Goal: Task Accomplishment & Management: Manage account settings

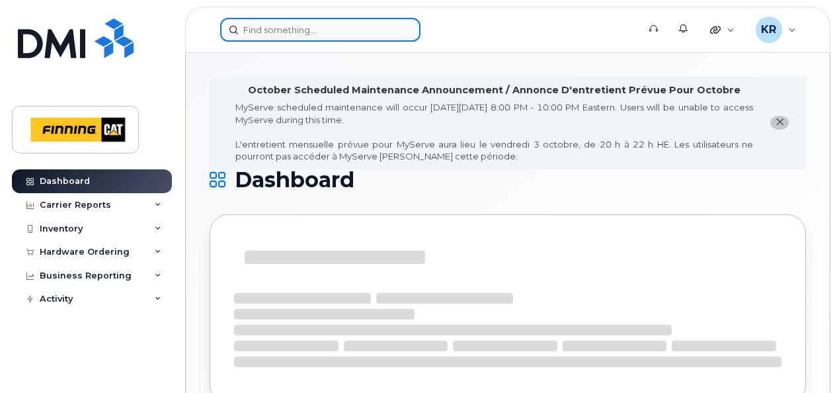
click at [278, 31] on input at bounding box center [320, 30] width 200 height 24
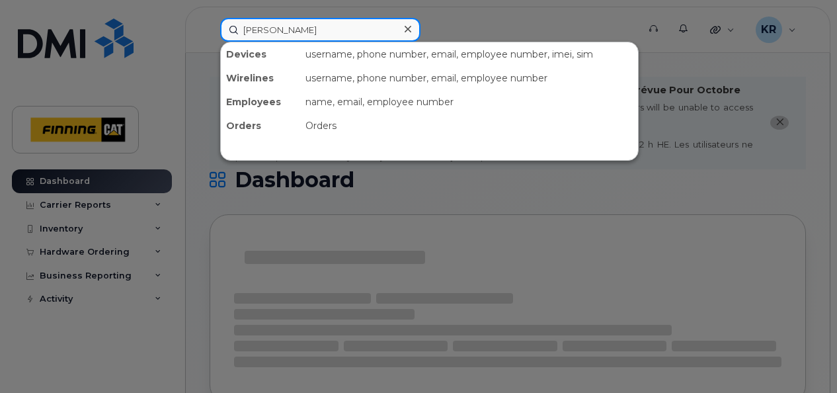
type input "[PERSON_NAME]"
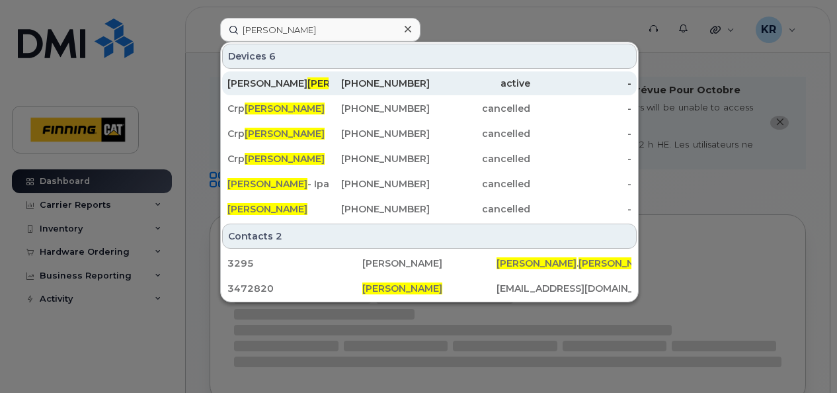
click at [382, 78] on div "587-223-5708" at bounding box center [379, 83] width 101 height 13
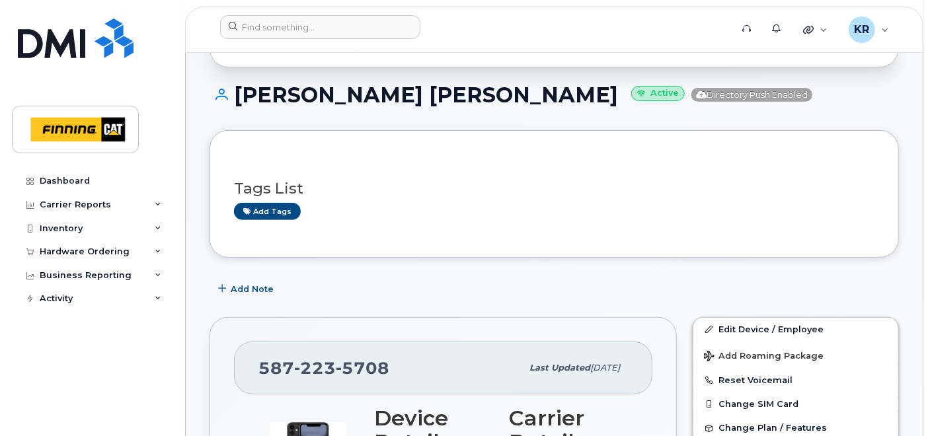
scroll to position [191, 0]
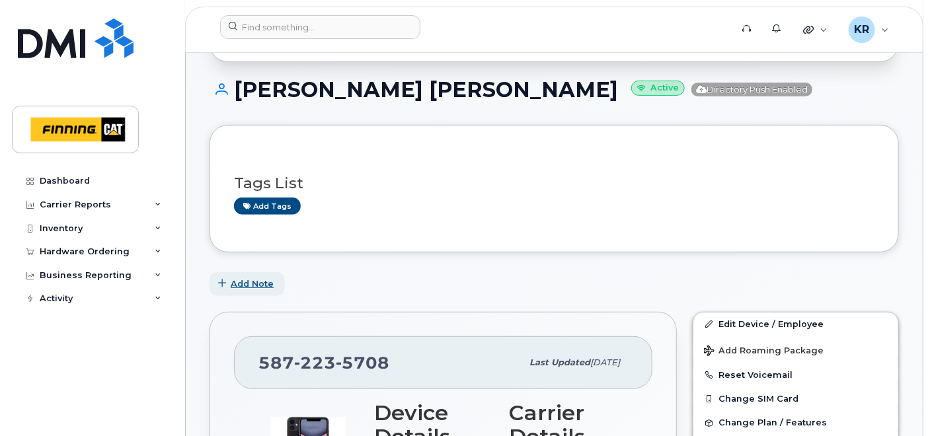
click at [236, 288] on span "Add Note" at bounding box center [252, 284] width 43 height 13
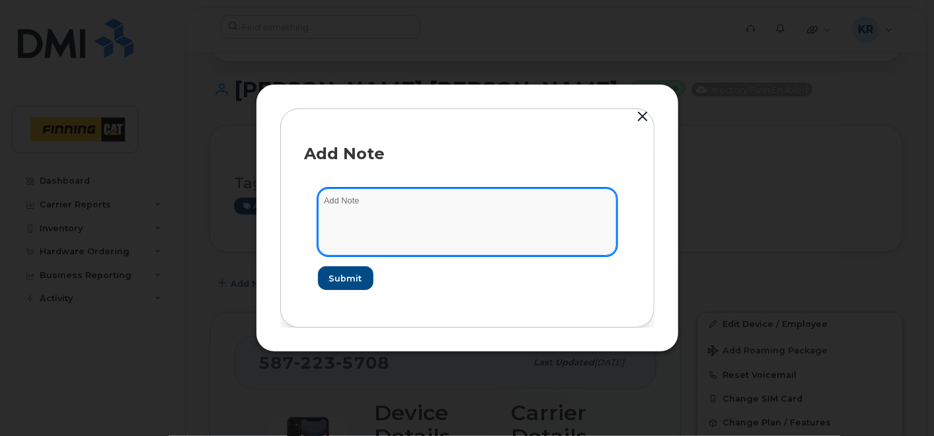
click at [410, 213] on textarea at bounding box center [467, 221] width 299 height 67
type textarea "t"
type textarea "T - [DATE]"
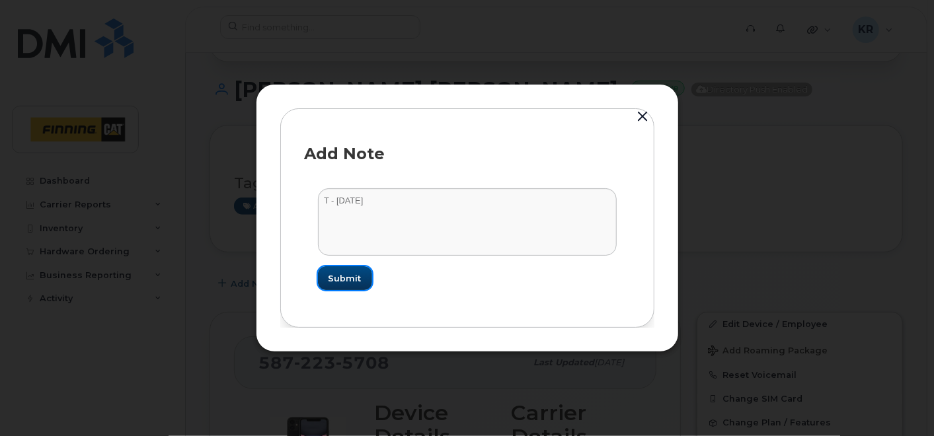
click at [342, 279] on span "Submit" at bounding box center [345, 278] width 33 height 13
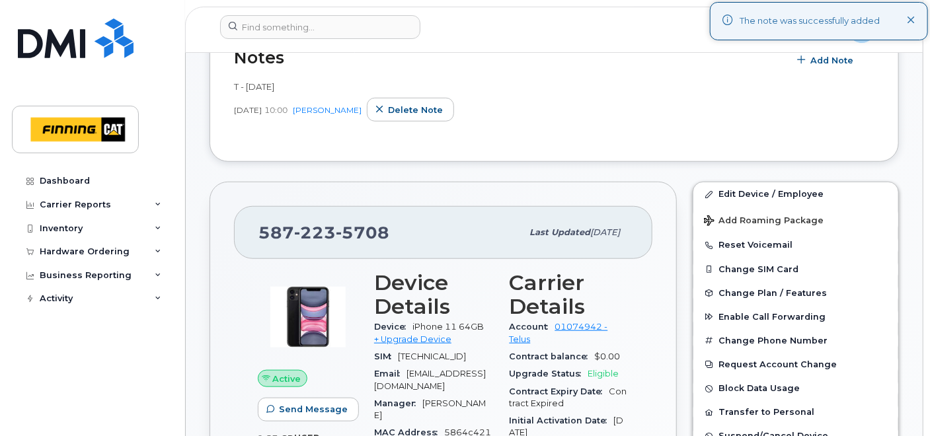
scroll to position [489, 0]
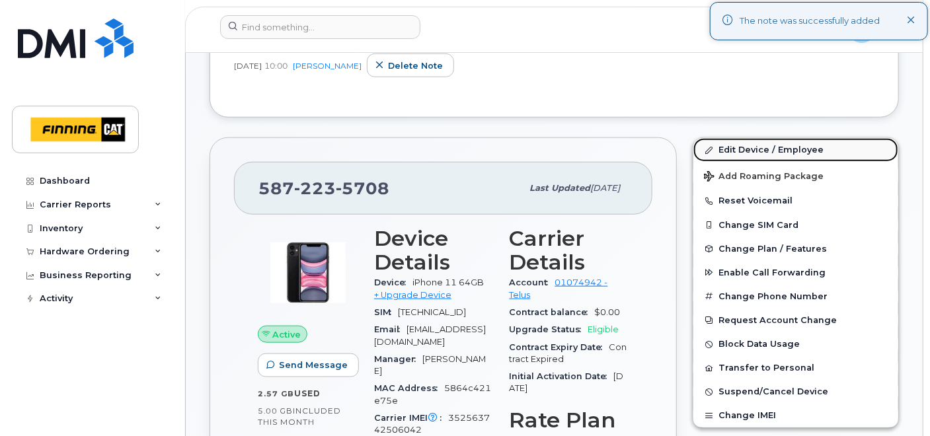
click at [754, 146] on link "Edit Device / Employee" at bounding box center [796, 150] width 205 height 24
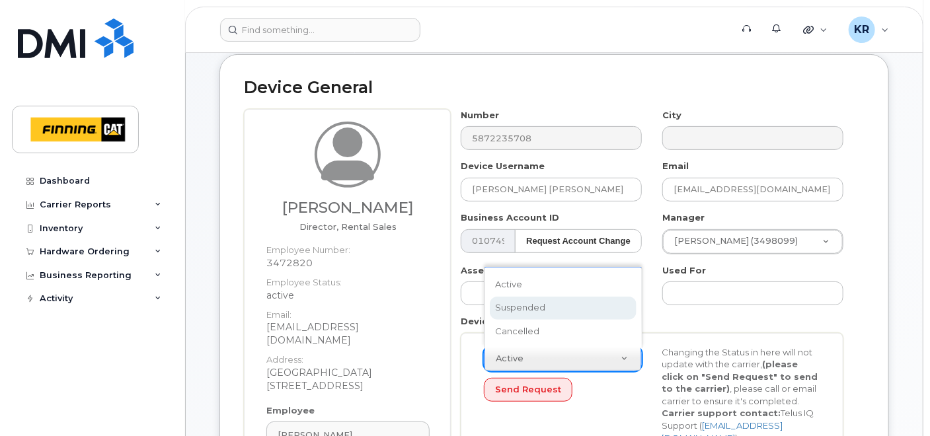
scroll to position [0, 3]
select select "suspended"
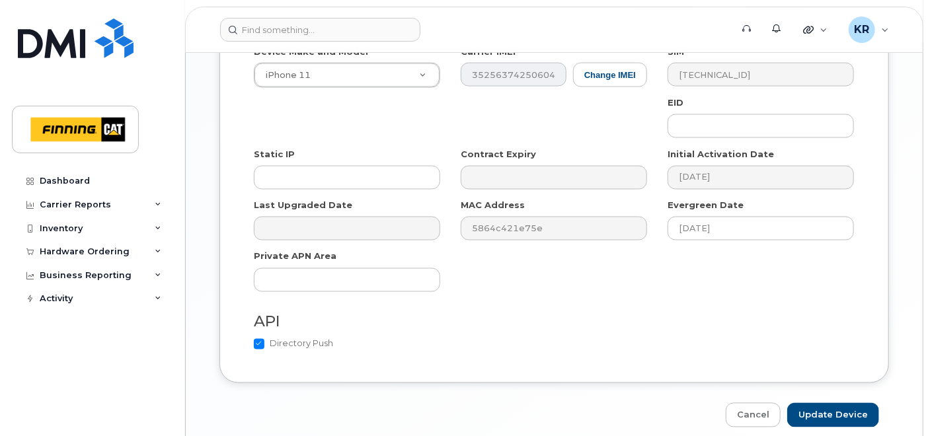
scroll to position [971, 0]
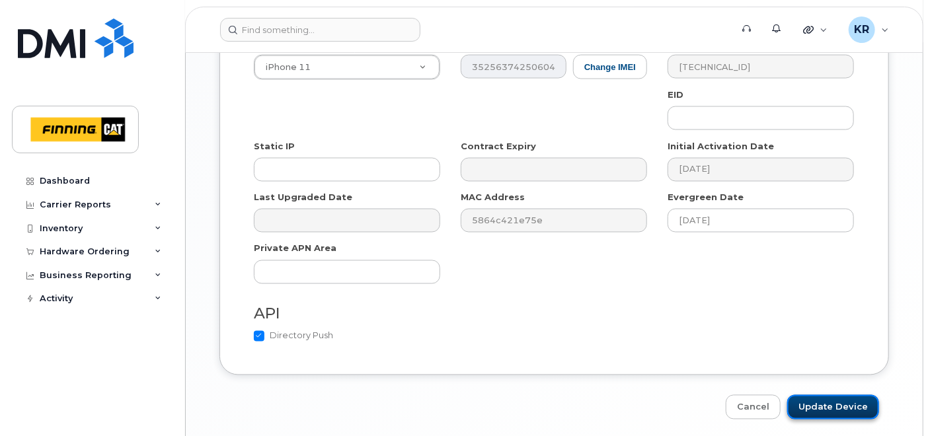
click at [823, 395] on input "Update Device" at bounding box center [834, 407] width 92 height 24
type input "Saving..."
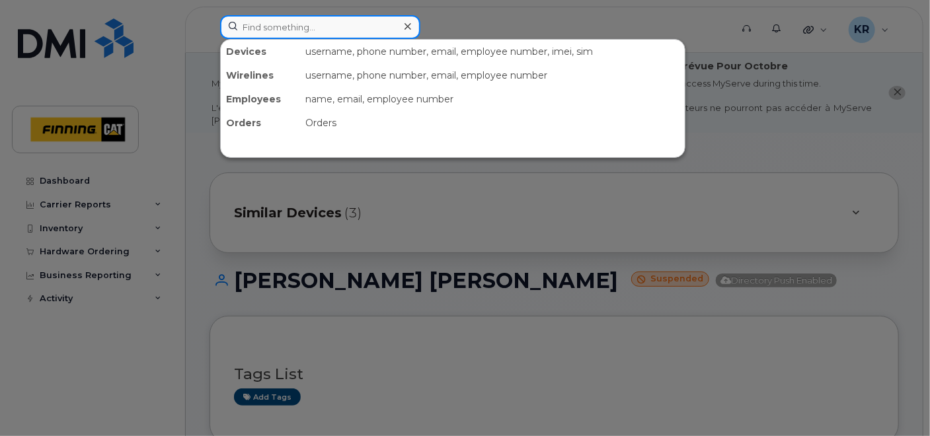
click at [274, 22] on input at bounding box center [320, 27] width 200 height 24
paste input "Ryan Jamieson"
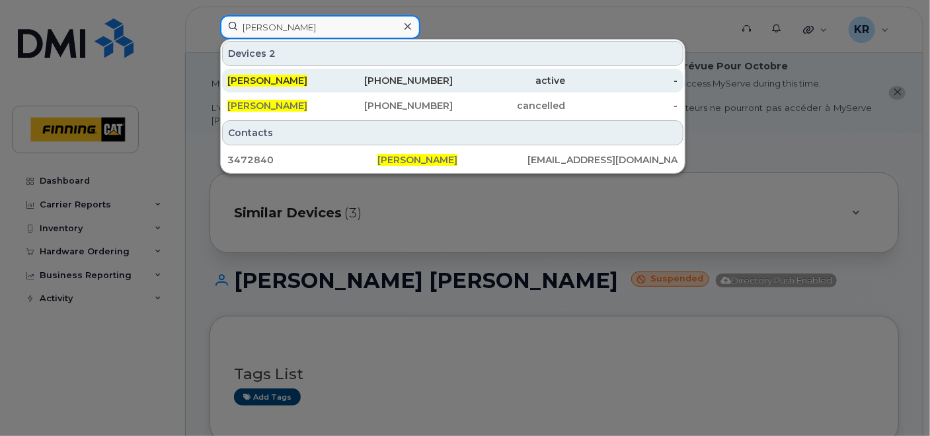
type input "Ryan Jamieson"
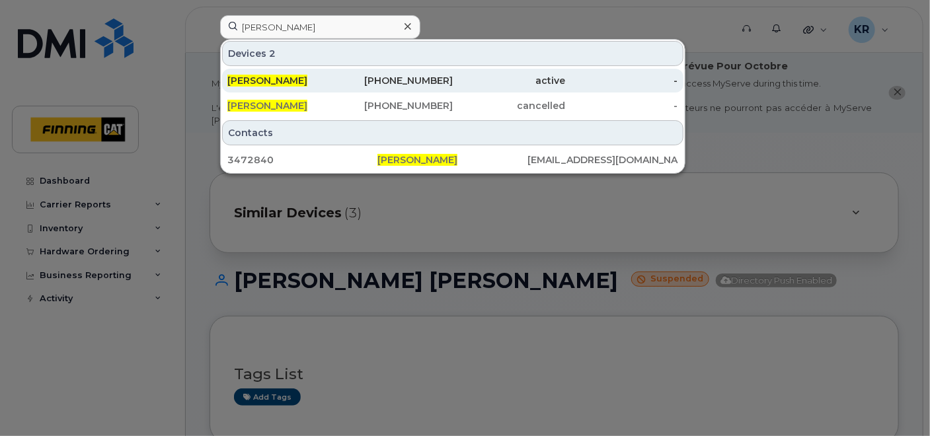
click at [431, 74] on div "250-212-8594" at bounding box center [396, 80] width 112 height 13
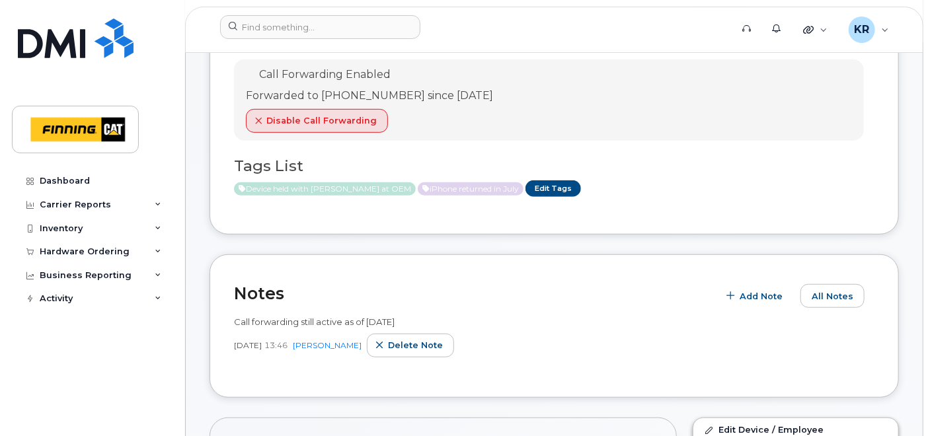
scroll to position [271, 0]
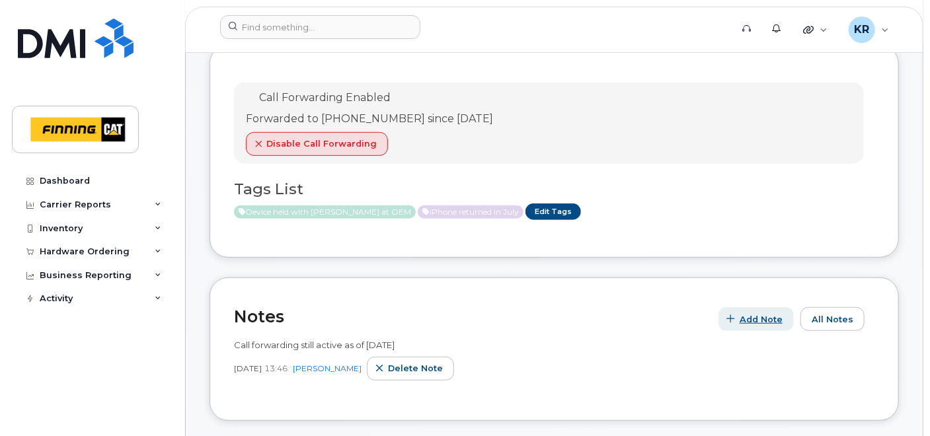
click at [766, 321] on span "Add Note" at bounding box center [761, 319] width 43 height 13
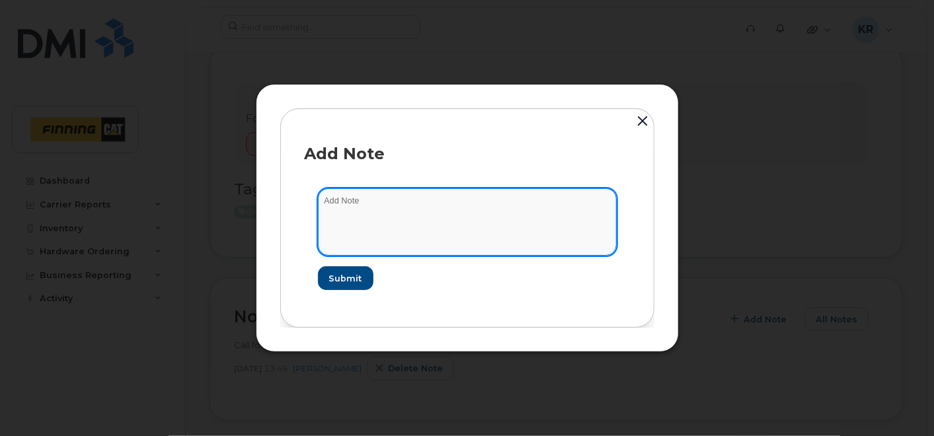
click at [479, 214] on textarea at bounding box center [467, 221] width 299 height 67
type textarea "T - [DATE]"
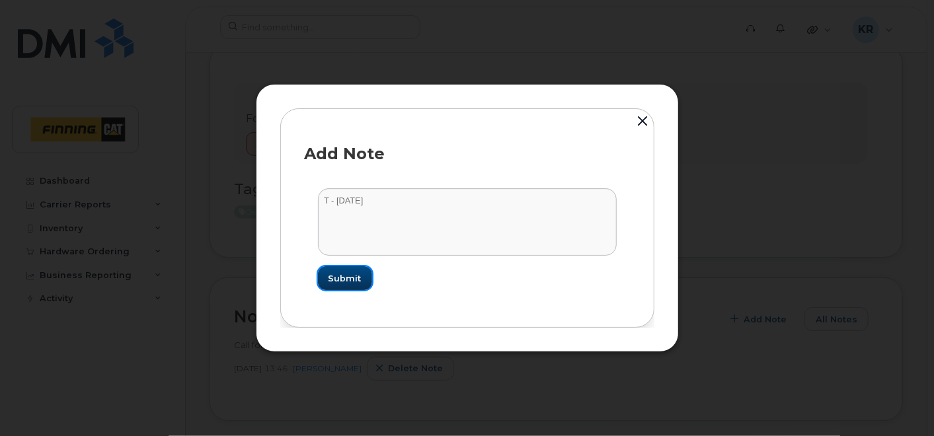
click at [341, 270] on button "Submit" at bounding box center [345, 279] width 54 height 24
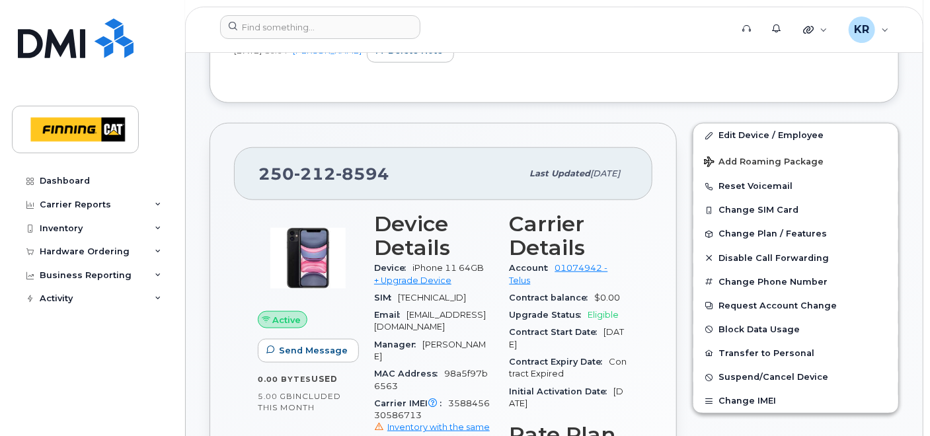
scroll to position [600, 0]
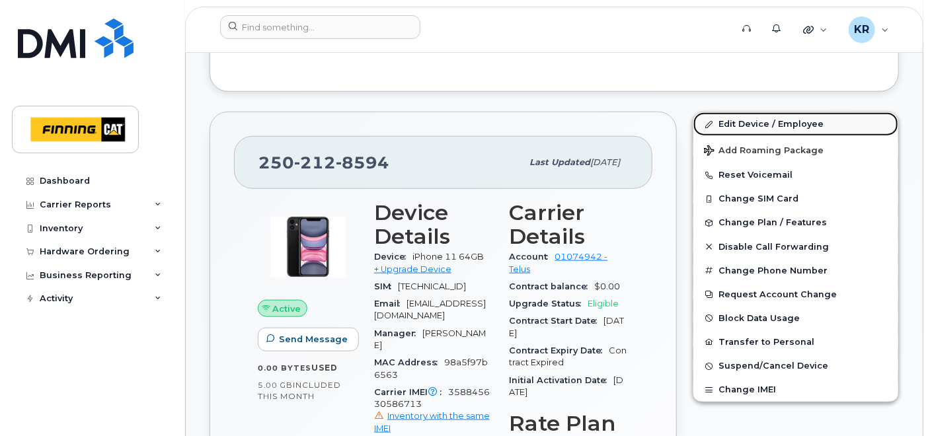
click at [777, 127] on link "Edit Device / Employee" at bounding box center [796, 124] width 205 height 24
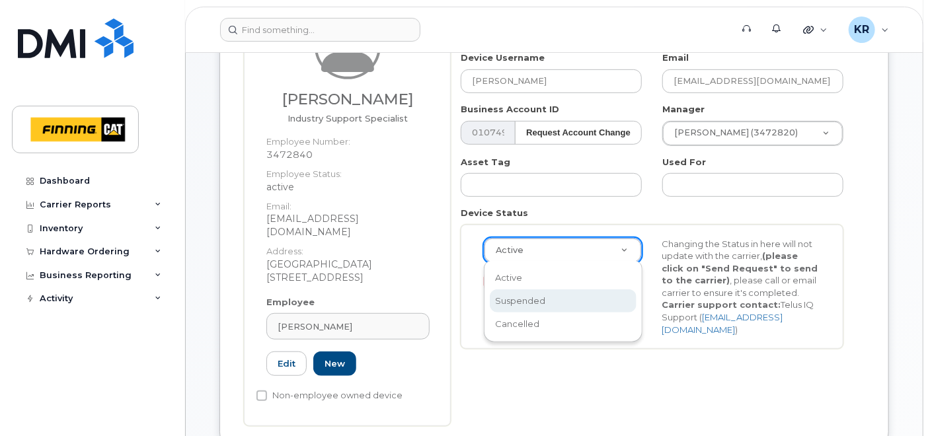
scroll to position [0, 3]
select select "suspended"
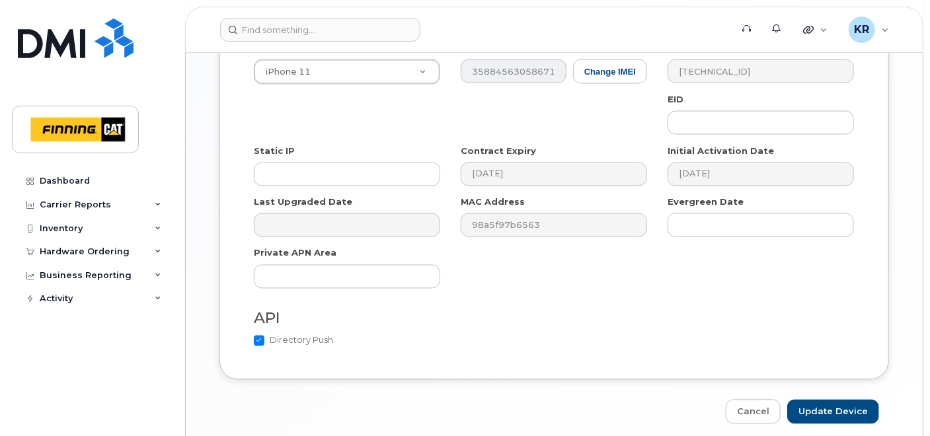
scroll to position [1003, 0]
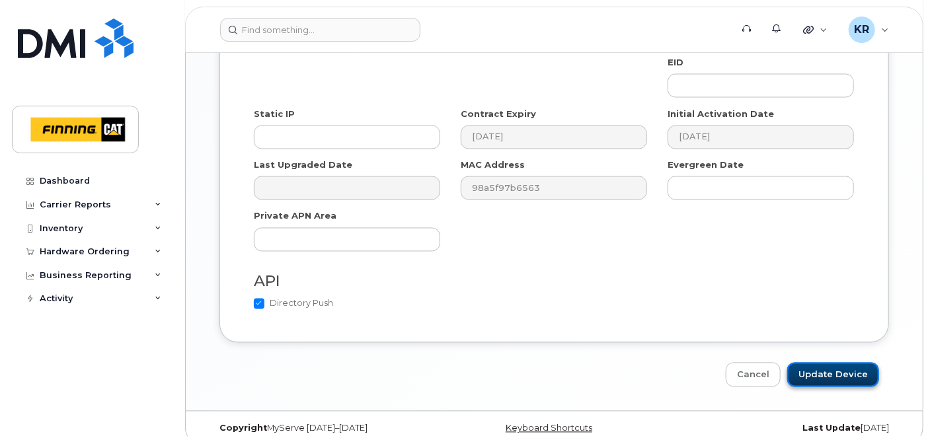
click at [839, 363] on input "Update Device" at bounding box center [834, 375] width 92 height 24
type input "Saving..."
